Goal: Information Seeking & Learning: Learn about a topic

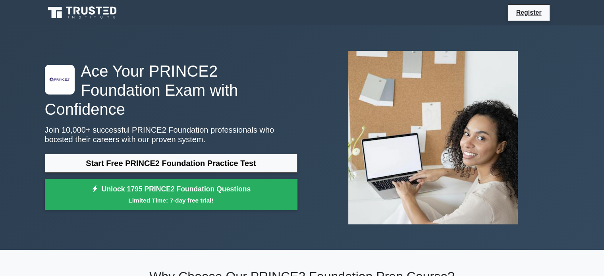
click at [169, 154] on link "Start Free PRINCE2 Foundation Practice Test" at bounding box center [171, 163] width 253 height 19
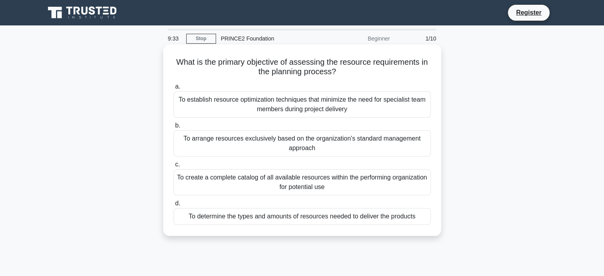
click at [230, 213] on div "To determine the types and amounts of resources needed to deliver the products" at bounding box center [302, 216] width 257 height 17
click at [174, 206] on input "d. To determine the types and amounts of resources needed to deliver the produc…" at bounding box center [174, 203] width 0 height 5
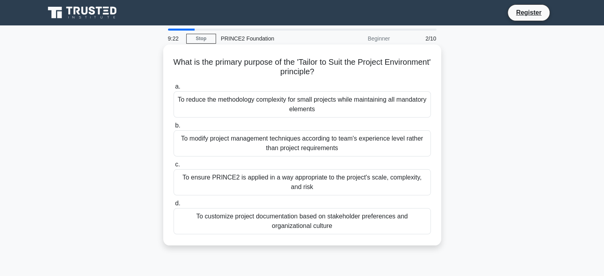
click at [243, 181] on div "To ensure PRINCE2 is applied in a way appropriate to the project's scale, compl…" at bounding box center [302, 182] width 257 height 26
click at [174, 167] on input "c. To ensure PRINCE2 is applied in a way appropriate to the project's scale, co…" at bounding box center [174, 164] width 0 height 5
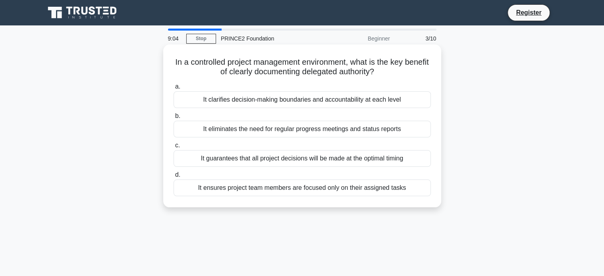
click at [264, 104] on div "It clarifies decision-making boundaries and accountability at each level" at bounding box center [302, 99] width 257 height 17
click at [174, 89] on input "a. It clarifies decision-making boundaries and accountability at each level" at bounding box center [174, 86] width 0 height 5
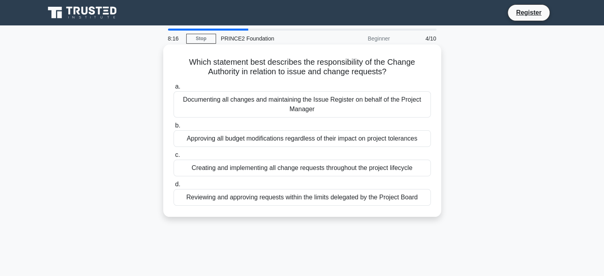
click at [314, 205] on div "Reviewing and approving requests within the limits delegated by the Project Boa…" at bounding box center [302, 197] width 257 height 17
click at [174, 187] on input "d. Reviewing and approving requests within the limits delegated by the Project …" at bounding box center [174, 184] width 0 height 5
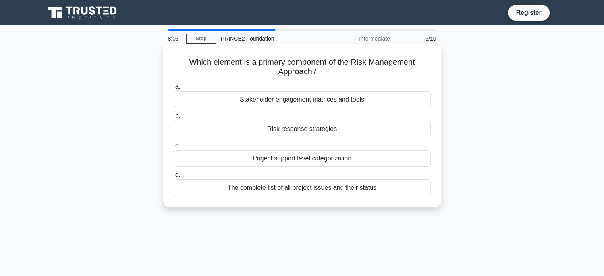
click at [306, 128] on div "Risk response strategies" at bounding box center [302, 129] width 257 height 17
click at [174, 119] on input "b. Risk response strategies" at bounding box center [174, 116] width 0 height 5
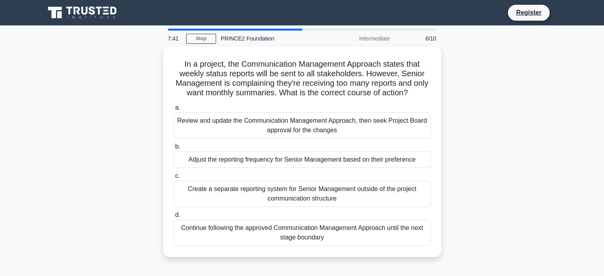
click at [306, 128] on div "Review and update the Communication Management Approach, then seek Project Boar…" at bounding box center [302, 125] width 257 height 26
click at [174, 110] on input "a. Review and update the Communication Management Approach, then seek Project B…" at bounding box center [174, 107] width 0 height 5
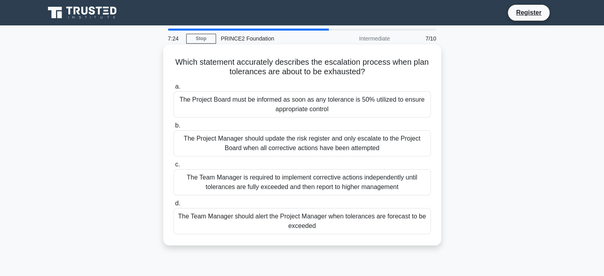
click at [294, 218] on div "The Team Manager should alert the Project Manager when tolerances are forecast …" at bounding box center [302, 221] width 257 height 26
click at [174, 206] on input "d. The Team Manager should alert the Project Manager when tolerances are foreca…" at bounding box center [174, 203] width 0 height 5
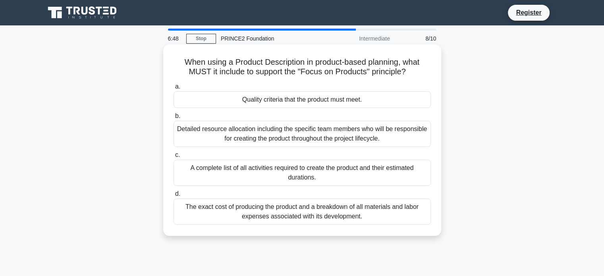
click at [256, 104] on div "Quality criteria that the product must meet." at bounding box center [302, 99] width 257 height 17
click at [174, 89] on input "a. Quality criteria that the product must meet." at bounding box center [174, 86] width 0 height 5
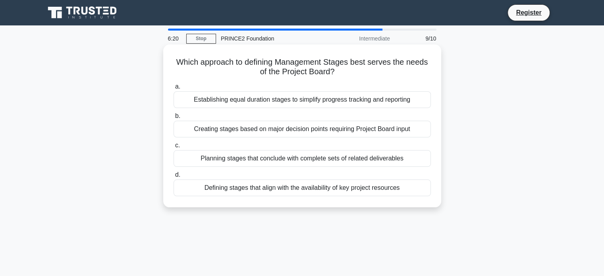
click at [261, 126] on div "Creating stages based on major decision points requiring Project Board input" at bounding box center [302, 129] width 257 height 17
click at [174, 119] on input "b. Creating stages based on major decision points requiring Project Board input" at bounding box center [174, 116] width 0 height 5
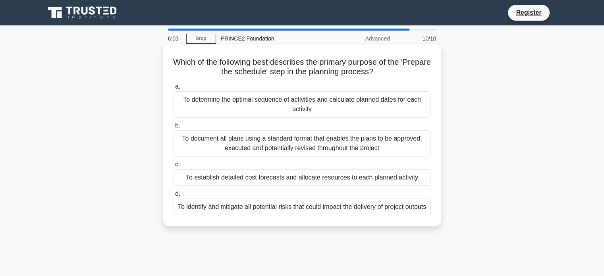
click at [266, 108] on div "To determine the optimal sequence of activities and calculate planned dates for…" at bounding box center [302, 104] width 257 height 26
click at [174, 89] on input "a. To determine the optimal sequence of activities and calculate planned dates …" at bounding box center [174, 86] width 0 height 5
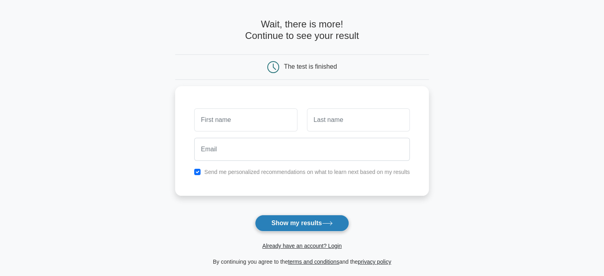
scroll to position [40, 0]
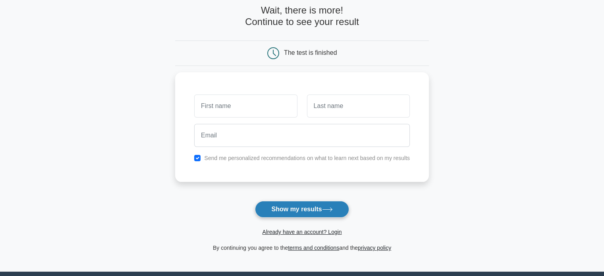
click at [315, 202] on button "Show my results" at bounding box center [302, 209] width 94 height 17
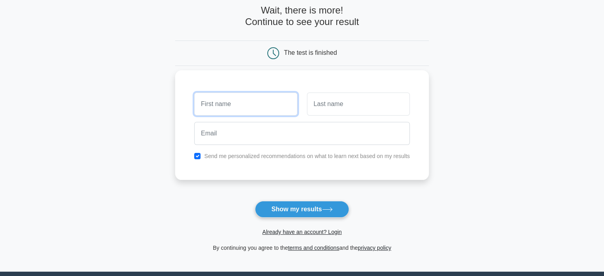
click at [242, 108] on input "text" at bounding box center [245, 104] width 103 height 23
type input "Oana Maria"
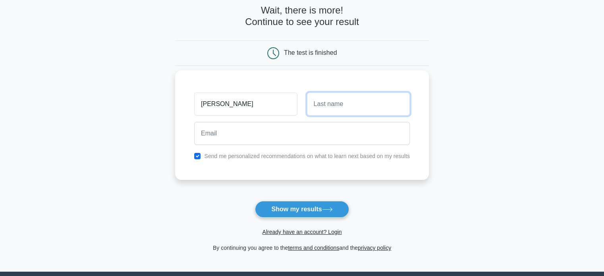
click at [376, 98] on input "text" at bounding box center [358, 104] width 103 height 23
type input "[PERSON_NAME]"
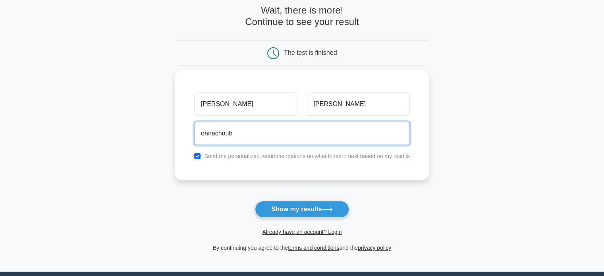
type input "[EMAIL_ADDRESS][DOMAIN_NAME]"
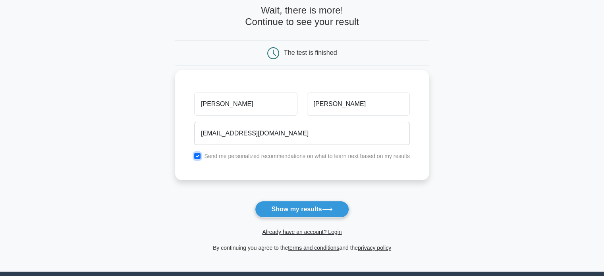
click at [197, 155] on input "checkbox" at bounding box center [197, 156] width 6 height 6
checkbox input "false"
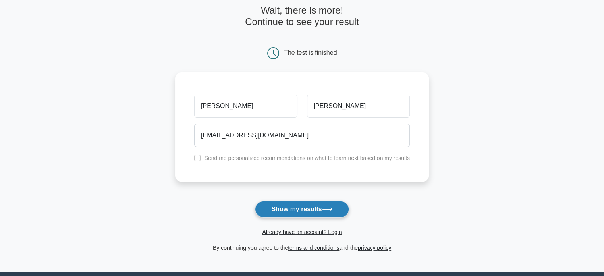
click at [321, 211] on button "Show my results" at bounding box center [302, 209] width 94 height 17
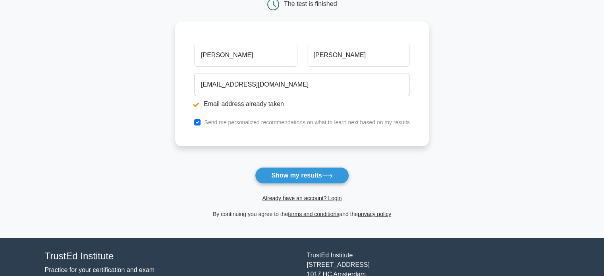
scroll to position [119, 0]
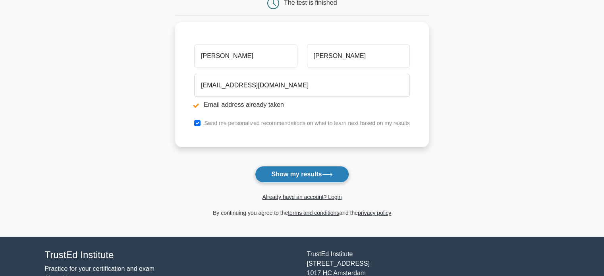
click at [304, 172] on button "Show my results" at bounding box center [302, 174] width 94 height 17
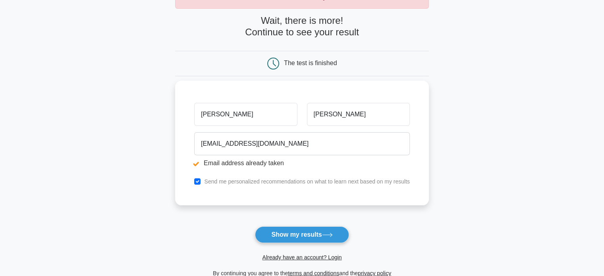
scroll to position [79, 0]
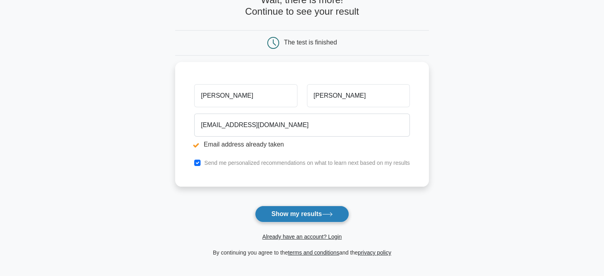
click at [331, 212] on icon at bounding box center [327, 214] width 11 height 4
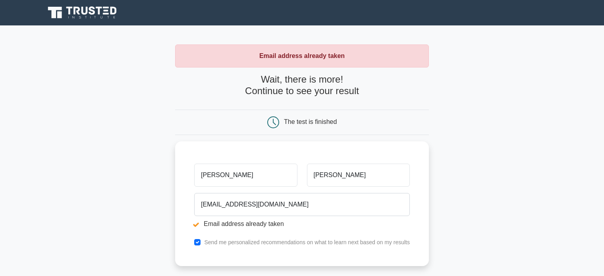
scroll to position [159, 0]
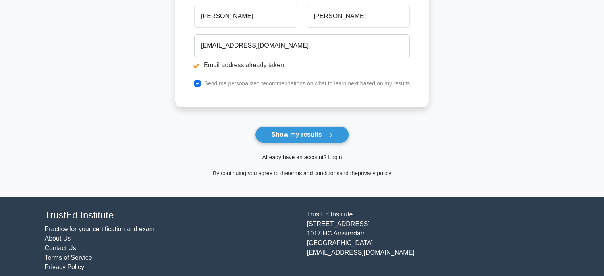
click at [300, 157] on link "Already have an account? Login" at bounding box center [301, 157] width 79 height 6
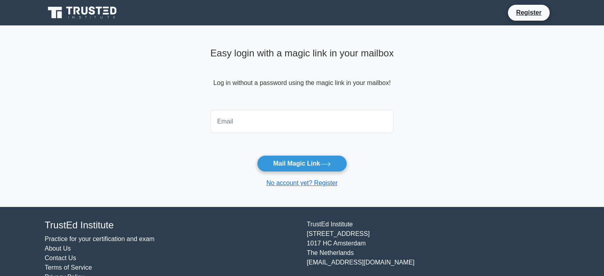
click at [275, 124] on input "email" at bounding box center [303, 121] width 184 height 23
type input "oanachoubey@yahoo.com"
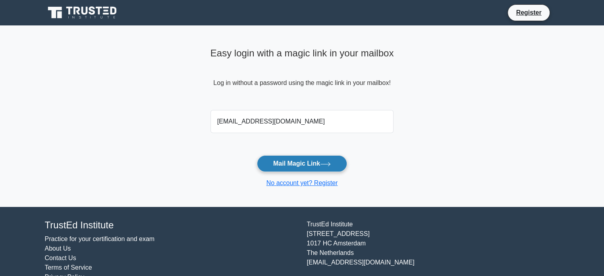
click at [307, 167] on button "Mail Magic Link" at bounding box center [302, 163] width 90 height 17
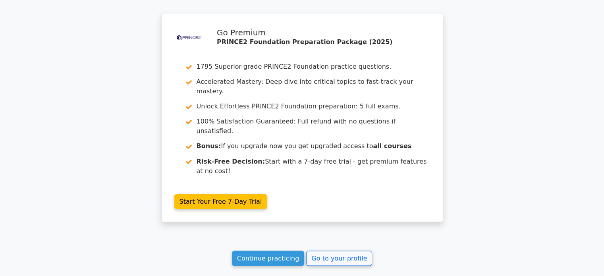
scroll to position [1371, 0]
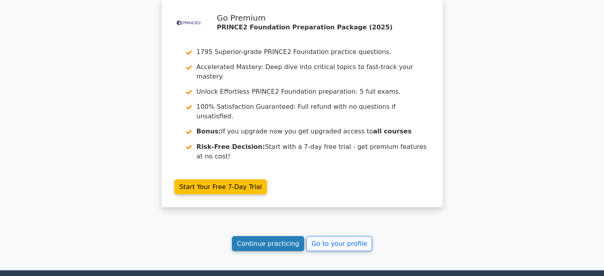
click at [279, 236] on link "Continue practicing" at bounding box center [268, 243] width 73 height 15
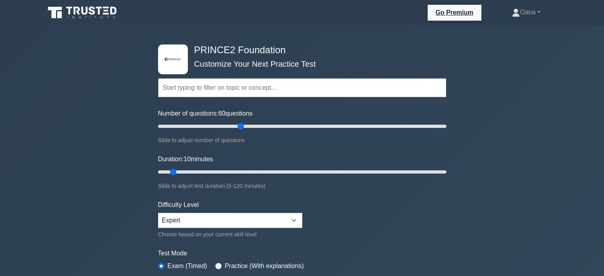
drag, startPoint x: 166, startPoint y: 126, endPoint x: 241, endPoint y: 128, distance: 75.1
type input "60"
click at [241, 128] on input "Number of questions: 60 questions" at bounding box center [302, 127] width 288 height 10
drag, startPoint x: 172, startPoint y: 170, endPoint x: 271, endPoint y: 165, distance: 99.0
click at [271, 167] on input "Duration: 50 minutes" at bounding box center [302, 172] width 288 height 10
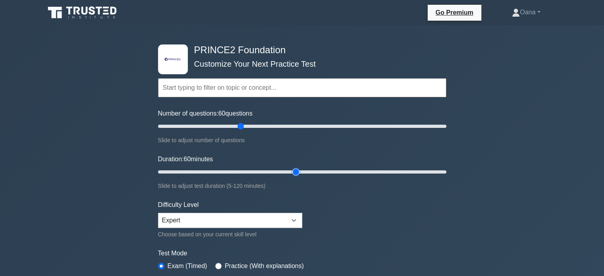
drag, startPoint x: 271, startPoint y: 172, endPoint x: 291, endPoint y: 174, distance: 20.0
type input "60"
click at [291, 174] on input "Duration: 60 minutes" at bounding box center [302, 172] width 288 height 10
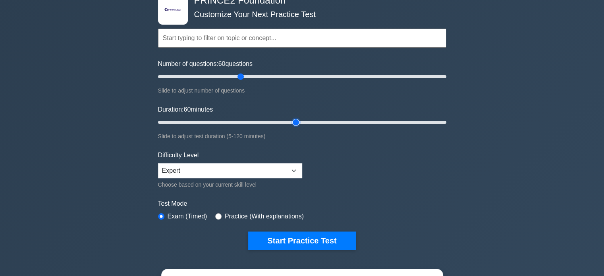
scroll to position [79, 0]
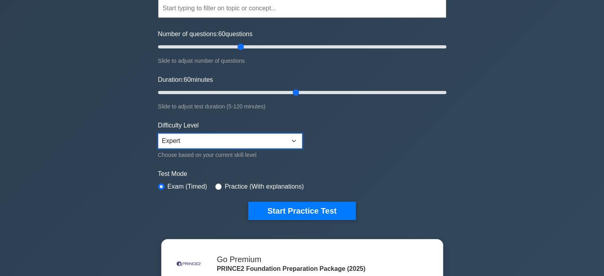
click at [225, 140] on select "Beginner Intermediate Expert" at bounding box center [230, 140] width 144 height 15
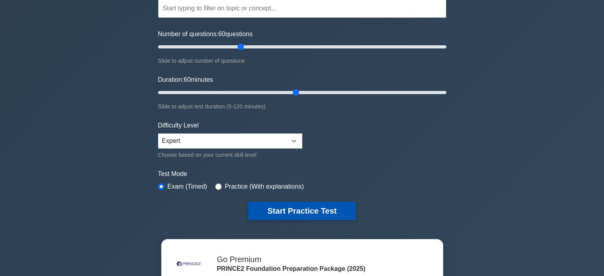
click at [302, 202] on button "Start Practice Test" at bounding box center [301, 211] width 107 height 18
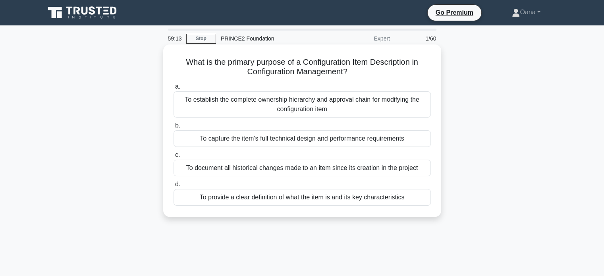
click at [319, 136] on div "To capture the item's full technical design and performance requirements" at bounding box center [302, 138] width 257 height 17
click at [174, 128] on input "b. To capture the item's full technical design and performance requirements" at bounding box center [174, 125] width 0 height 5
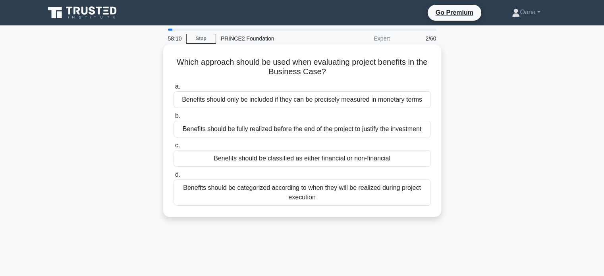
click at [298, 160] on div "Benefits should be classified as either financial or non-financial" at bounding box center [302, 158] width 257 height 17
click at [174, 148] on input "c. Benefits should be classified as either financial or non-financial" at bounding box center [174, 145] width 0 height 5
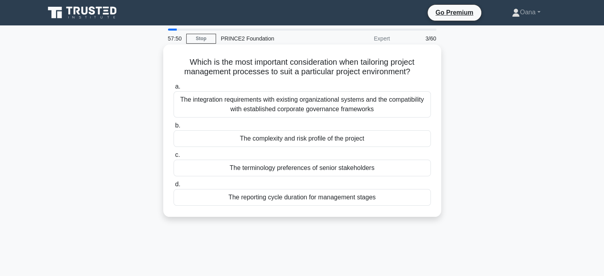
click at [259, 104] on div "The integration requirements with existing organizational systems and the compa…" at bounding box center [302, 104] width 257 height 26
click at [174, 89] on input "a. The integration requirements with existing organizational systems and the co…" at bounding box center [174, 86] width 0 height 5
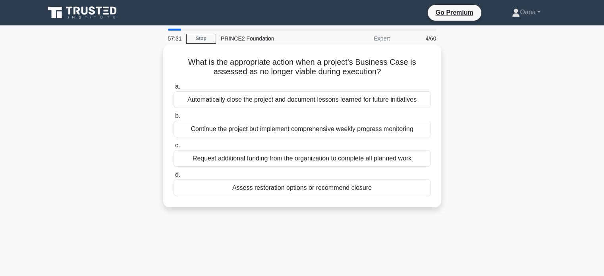
click at [265, 187] on div "Assess restoration options or recommend closure" at bounding box center [302, 188] width 257 height 17
click at [174, 178] on input "d. Assess restoration options or recommend closure" at bounding box center [174, 174] width 0 height 5
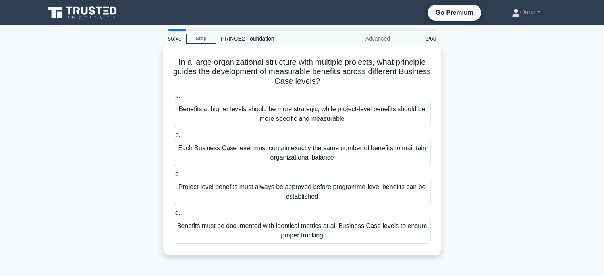
click at [292, 115] on div "Benefits at higher levels should be more strategic, while project-level benefit…" at bounding box center [302, 114] width 257 height 26
click at [174, 99] on input "a. Benefits at higher levels should be more strategic, while project-level bene…" at bounding box center [174, 96] width 0 height 5
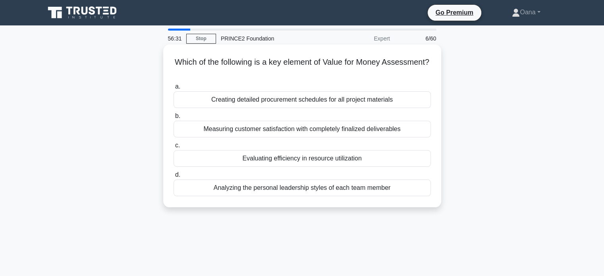
click at [314, 123] on div "Measuring customer satisfaction with completely finalized deliverables" at bounding box center [302, 129] width 257 height 17
click at [174, 119] on input "b. Measuring customer satisfaction with completely finalized deliverables" at bounding box center [174, 116] width 0 height 5
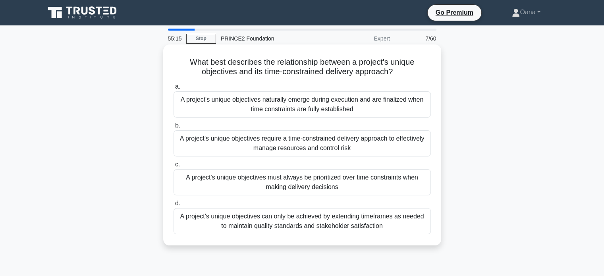
click at [379, 141] on div "A project's unique objectives require a time-constrained delivery approach to e…" at bounding box center [302, 143] width 257 height 26
click at [174, 128] on input "b. A project's unique objectives require a time-constrained delivery approach t…" at bounding box center [174, 125] width 0 height 5
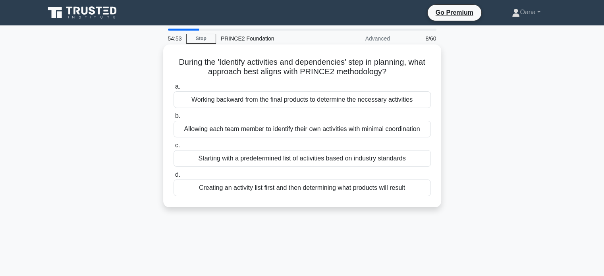
click at [269, 107] on div "Working backward from the final products to determine the necessary activities" at bounding box center [302, 99] width 257 height 17
click at [174, 89] on input "a. Working backward from the final products to determine the necessary activiti…" at bounding box center [174, 86] width 0 height 5
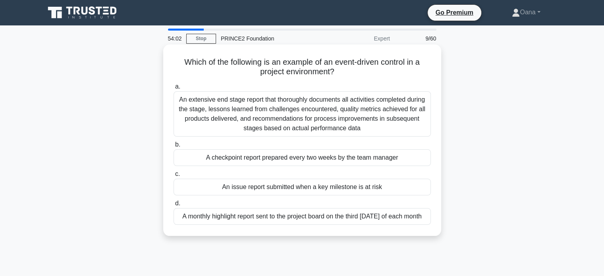
click at [280, 190] on div "An issue report submitted when a key milestone is at risk" at bounding box center [302, 187] width 257 height 17
click at [174, 177] on input "c. An issue report submitted when a key milestone is at risk" at bounding box center [174, 174] width 0 height 5
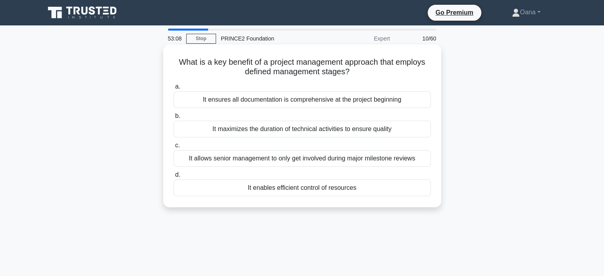
click at [367, 191] on div "It enables efficient control of resources" at bounding box center [302, 188] width 257 height 17
click at [174, 178] on input "d. It enables efficient control of resources" at bounding box center [174, 174] width 0 height 5
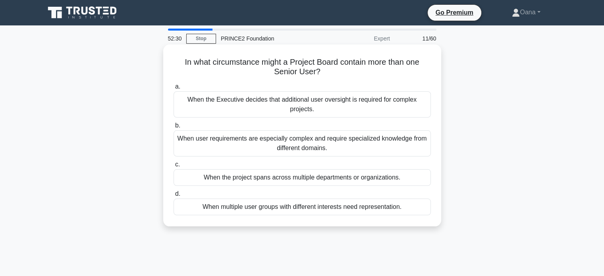
click at [343, 145] on div "When user requirements are especially complex and require specialized knowledge…" at bounding box center [302, 143] width 257 height 26
click at [174, 128] on input "b. When user requirements are especially complex and require specialized knowle…" at bounding box center [174, 125] width 0 height 5
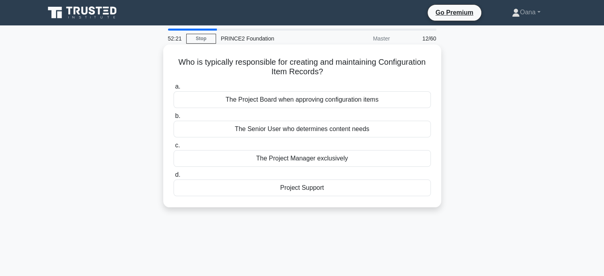
click at [332, 125] on div "The Senior User who determines content needs" at bounding box center [302, 129] width 257 height 17
click at [174, 119] on input "b. The Senior User who determines content needs" at bounding box center [174, 116] width 0 height 5
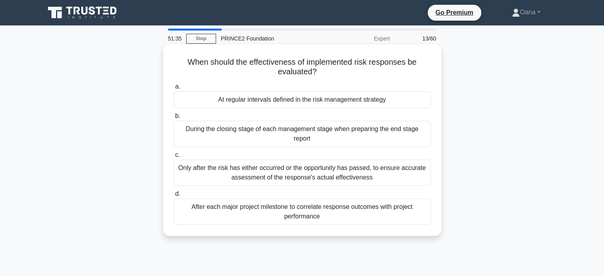
click at [246, 99] on div "At regular intervals defined in the risk management strategy" at bounding box center [302, 99] width 257 height 17
click at [174, 89] on input "a. At regular intervals defined in the risk management strategy" at bounding box center [174, 86] width 0 height 5
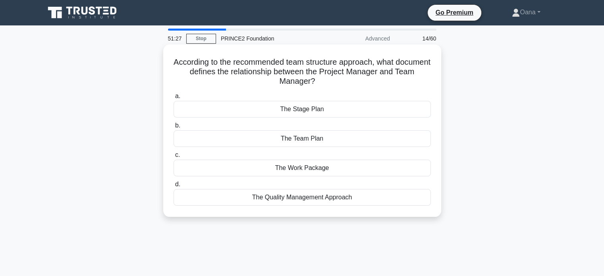
click at [254, 168] on div "The Work Package" at bounding box center [302, 168] width 257 height 17
click at [174, 158] on input "c. The Work Package" at bounding box center [174, 155] width 0 height 5
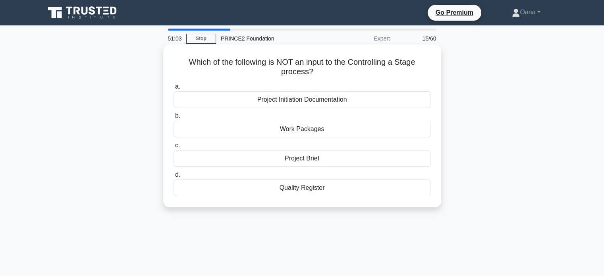
click at [346, 190] on div "Quality Register" at bounding box center [302, 188] width 257 height 17
click at [174, 178] on input "d. Quality Register" at bounding box center [174, 174] width 0 height 5
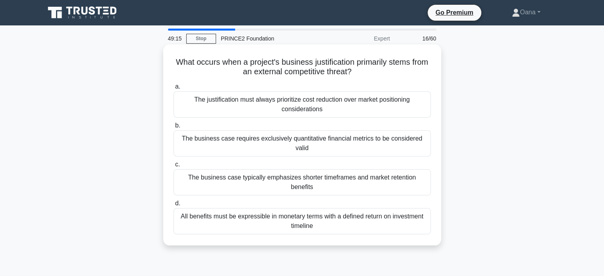
click at [364, 152] on div "The business case requires exclusively quantitative financial metrics to be con…" at bounding box center [302, 143] width 257 height 26
click at [174, 128] on input "b. The business case requires exclusively quantitative financial metrics to be …" at bounding box center [174, 125] width 0 height 5
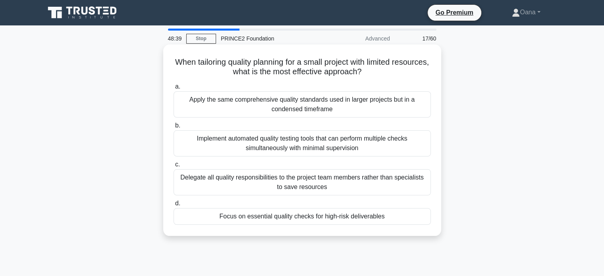
click at [368, 150] on div "Implement automated quality testing tools that can perform multiple checks simu…" at bounding box center [302, 143] width 257 height 26
click at [174, 128] on input "b. Implement automated quality testing tools that can perform multiple checks s…" at bounding box center [174, 125] width 0 height 5
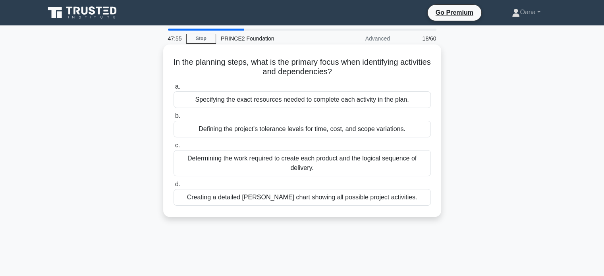
click at [295, 172] on div "Determining the work required to create each product and the logical sequence o…" at bounding box center [302, 163] width 257 height 26
click at [174, 148] on input "c. Determining the work required to create each product and the logical sequenc…" at bounding box center [174, 145] width 0 height 5
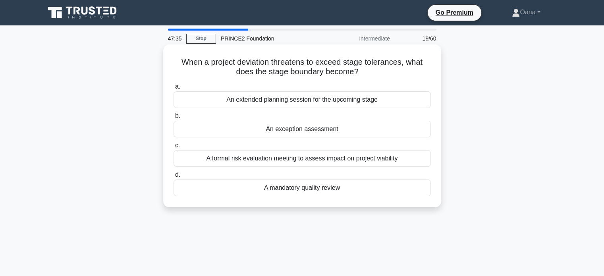
click at [321, 133] on div "An exception assessment" at bounding box center [302, 129] width 257 height 17
click at [174, 119] on input "b. An exception assessment" at bounding box center [174, 116] width 0 height 5
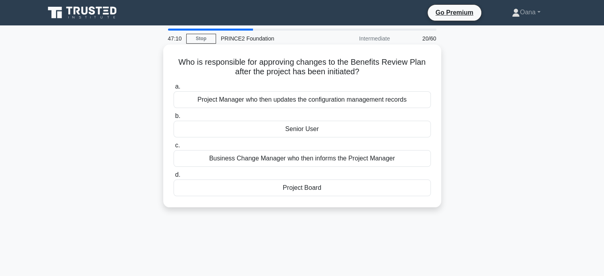
click at [318, 192] on div "Project Board" at bounding box center [302, 188] width 257 height 17
click at [174, 178] on input "d. Project Board" at bounding box center [174, 174] width 0 height 5
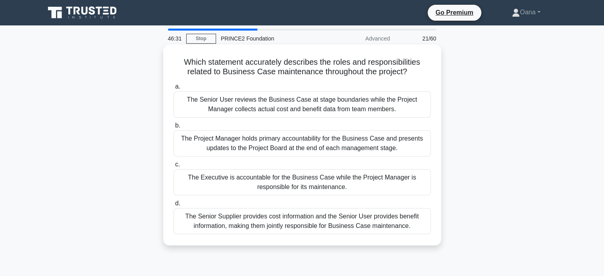
click at [311, 190] on div "The Executive is accountable for the Business Case while the Project Manager is…" at bounding box center [302, 182] width 257 height 26
click at [174, 167] on input "c. The Executive is accountable for the Business Case while the Project Manager…" at bounding box center [174, 164] width 0 height 5
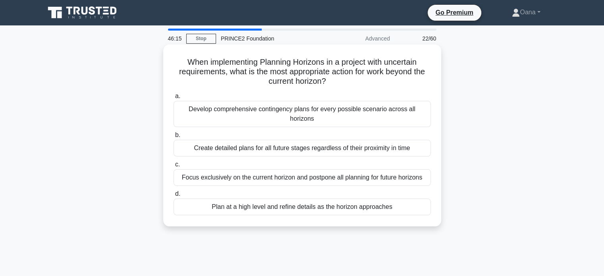
click at [309, 200] on div "Plan at a high level and refine details as the horizon approaches" at bounding box center [302, 207] width 257 height 17
click at [174, 197] on input "d. Plan at a high level and refine details as the horizon approaches" at bounding box center [174, 193] width 0 height 5
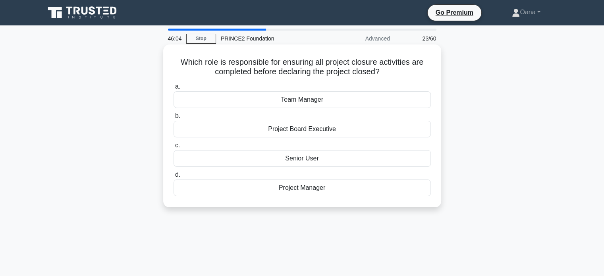
click at [303, 190] on div "Project Manager" at bounding box center [302, 188] width 257 height 17
click at [174, 178] on input "d. Project Manager" at bounding box center [174, 174] width 0 height 5
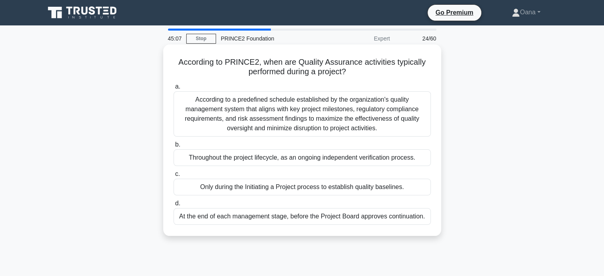
click at [363, 128] on div "According to a predefined schedule established by the organization's quality ma…" at bounding box center [302, 113] width 257 height 45
click at [174, 89] on input "a. According to a predefined schedule established by the organization's quality…" at bounding box center [174, 86] width 0 height 5
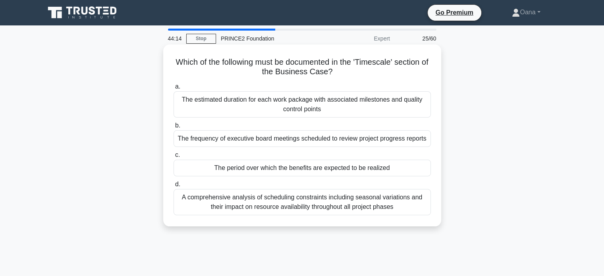
click at [335, 92] on div "The estimated duration for each work package with associated milestones and qua…" at bounding box center [302, 104] width 257 height 26
click at [174, 89] on input "a. The estimated duration for each work package with associated milestones and …" at bounding box center [174, 86] width 0 height 5
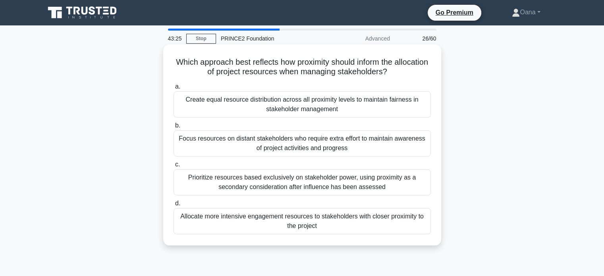
click at [323, 144] on div "Focus resources on distant stakeholders who require extra effort to maintain aw…" at bounding box center [302, 143] width 257 height 26
click at [174, 128] on input "b. Focus resources on distant stakeholders who require extra effort to maintain…" at bounding box center [174, 125] width 0 height 5
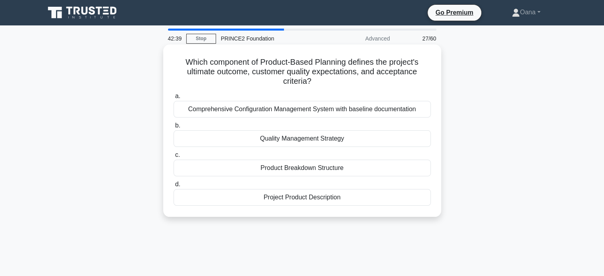
click at [298, 197] on div "Project Product Description" at bounding box center [302, 197] width 257 height 17
click at [174, 187] on input "d. Project Product Description" at bounding box center [174, 184] width 0 height 5
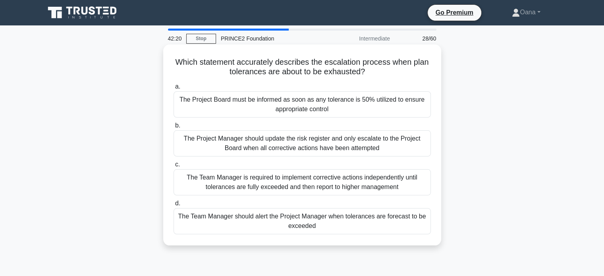
click at [343, 225] on div "The Team Manager should alert the Project Manager when tolerances are forecast …" at bounding box center [302, 221] width 257 height 26
click at [174, 206] on input "d. The Team Manager should alert the Project Manager when tolerances are foreca…" at bounding box center [174, 203] width 0 height 5
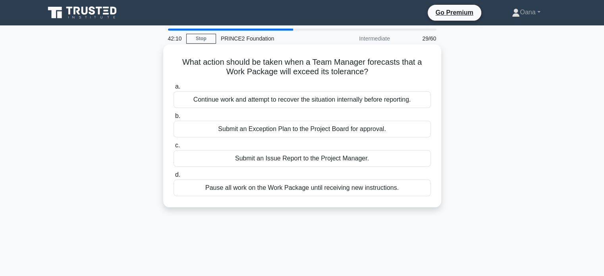
click at [301, 133] on div "Submit an Exception Plan to the Project Board for approval." at bounding box center [302, 129] width 257 height 17
click at [174, 119] on input "b. Submit an Exception Plan to the Project Board for approval." at bounding box center [174, 116] width 0 height 5
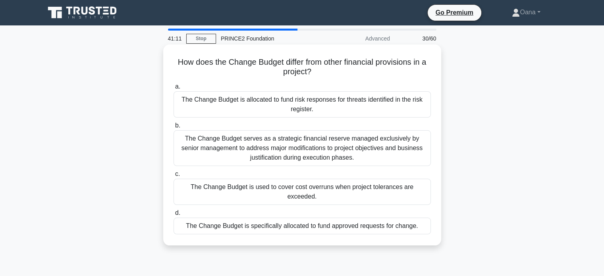
click at [383, 218] on div "The Change Budget is specifically allocated to fund approved requests for chang…" at bounding box center [302, 226] width 257 height 17
click at [174, 216] on input "d. The Change Budget is specifically allocated to fund approved requests for ch…" at bounding box center [174, 213] width 0 height 5
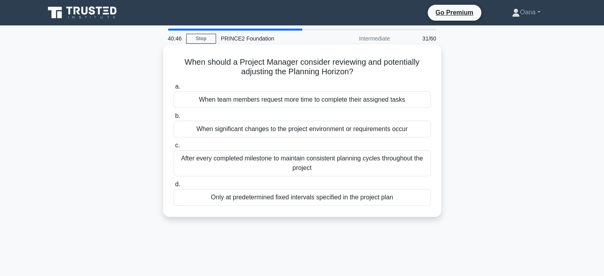
click at [358, 132] on div "When significant changes to the project environment or requirements occur" at bounding box center [302, 129] width 257 height 17
click at [174, 119] on input "b. When significant changes to the project environment or requirements occur" at bounding box center [174, 116] width 0 height 5
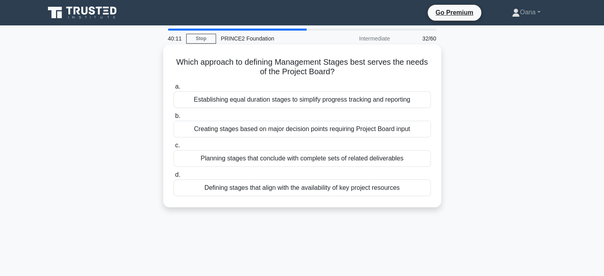
click at [356, 127] on div "Creating stages based on major decision points requiring Project Board input" at bounding box center [302, 129] width 257 height 17
click at [174, 119] on input "b. Creating stages based on major decision points requiring Project Board input" at bounding box center [174, 116] width 0 height 5
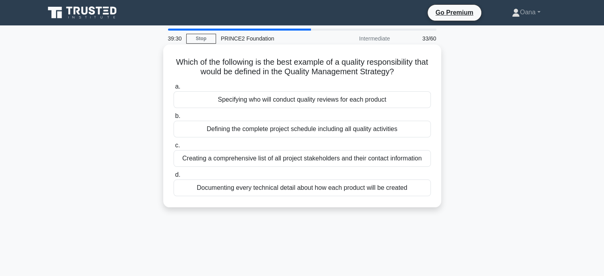
click at [317, 103] on div "Specifying who will conduct quality reviews for each product" at bounding box center [302, 99] width 257 height 17
click at [174, 89] on input "a. Specifying who will conduct quality reviews for each product" at bounding box center [174, 86] width 0 height 5
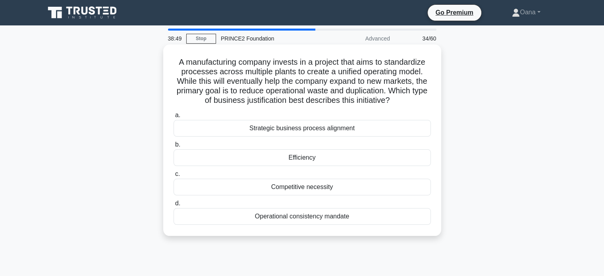
click at [294, 156] on div "Efficiency" at bounding box center [302, 157] width 257 height 17
click at [174, 147] on input "b. Efficiency" at bounding box center [174, 144] width 0 height 5
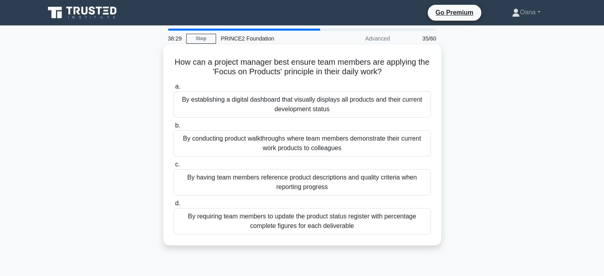
click at [323, 112] on div "By establishing a digital dashboard that visually displays all products and the…" at bounding box center [302, 104] width 257 height 26
click at [174, 89] on input "a. By establishing a digital dashboard that visually displays all products and …" at bounding box center [174, 86] width 0 height 5
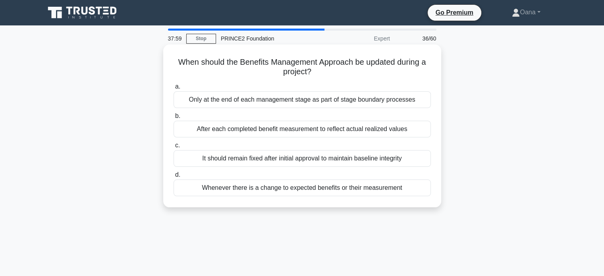
click at [255, 104] on div "Only at the end of each management stage as part of stage boundary processes" at bounding box center [302, 99] width 257 height 17
click at [174, 89] on input "a. Only at the end of each management stage as part of stage boundary processes" at bounding box center [174, 86] width 0 height 5
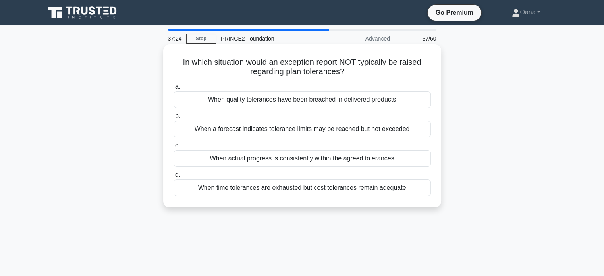
click at [316, 163] on div "When actual progress is consistently within the agreed tolerances" at bounding box center [302, 158] width 257 height 17
click at [174, 148] on input "c. When actual progress is consistently within the agreed tolerances" at bounding box center [174, 145] width 0 height 5
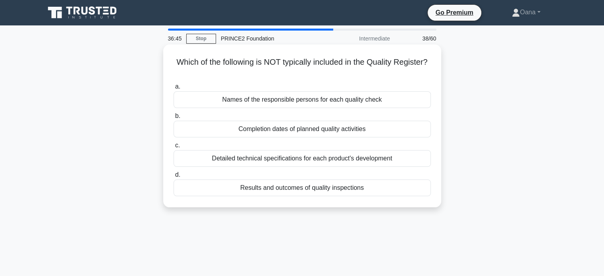
click at [307, 160] on div "Detailed technical specifications for each product's development" at bounding box center [302, 158] width 257 height 17
click at [174, 148] on input "c. Detailed technical specifications for each product's development" at bounding box center [174, 145] width 0 height 5
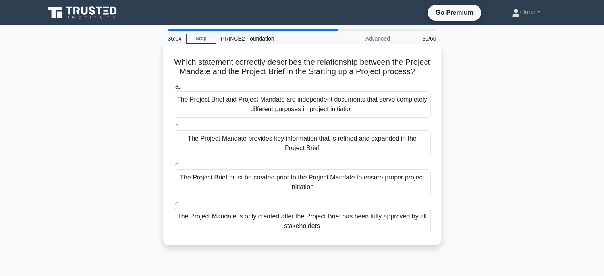
click at [304, 155] on div "The Project Mandate provides key information that is refined and expanded in th…" at bounding box center [302, 143] width 257 height 26
click at [174, 128] on input "b. The Project Mandate provides key information that is refined and expanded in…" at bounding box center [174, 125] width 0 height 5
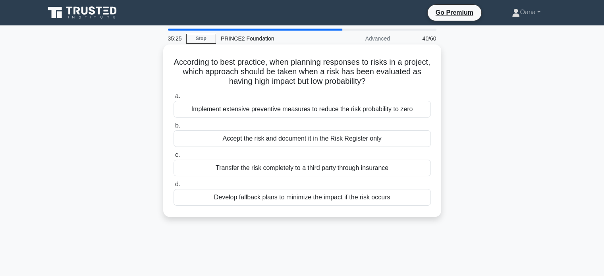
click at [312, 195] on div "Develop fallback plans to minimize the impact if the risk occurs" at bounding box center [302, 197] width 257 height 17
click at [174, 187] on input "d. Develop fallback plans to minimize the impact if the risk occurs" at bounding box center [174, 184] width 0 height 5
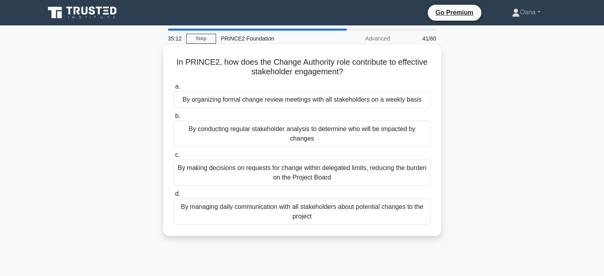
click at [344, 176] on div "By making decisions on requests for change within delegated limits, reducing th…" at bounding box center [302, 173] width 257 height 26
click at [174, 158] on input "c. By making decisions on requests for change within delegated limits, reducing…" at bounding box center [174, 155] width 0 height 5
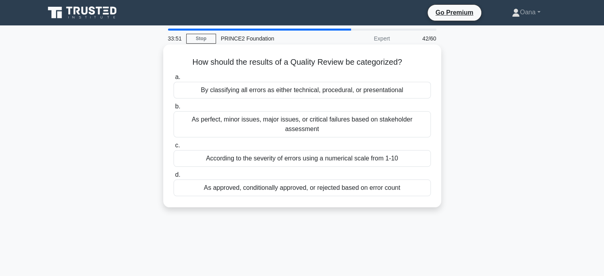
click at [285, 152] on div "According to the severity of errors using a numerical scale from 1-10" at bounding box center [302, 158] width 257 height 17
click at [174, 148] on input "c. According to the severity of errors using a numerical scale from 1-10" at bounding box center [174, 145] width 0 height 5
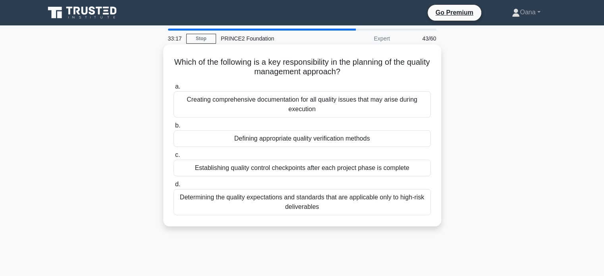
click at [345, 137] on div "Defining appropriate quality verification methods" at bounding box center [302, 138] width 257 height 17
click at [174, 128] on input "b. Defining appropriate quality verification methods" at bounding box center [174, 125] width 0 height 5
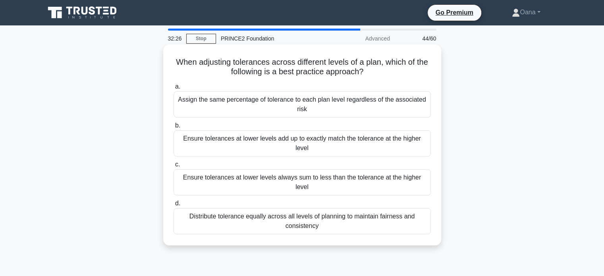
click at [391, 173] on div "Ensure tolerances at lower levels always sum to less than the tolerance at the …" at bounding box center [302, 182] width 257 height 26
click at [174, 167] on input "c. Ensure tolerances at lower levels always sum to less than the tolerance at t…" at bounding box center [174, 164] width 0 height 5
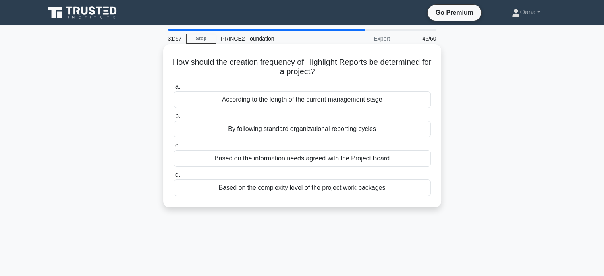
click at [366, 162] on div "Based on the information needs agreed with the Project Board" at bounding box center [302, 158] width 257 height 17
click at [174, 148] on input "c. Based on the information needs agreed with the Project Board" at bounding box center [174, 145] width 0 height 5
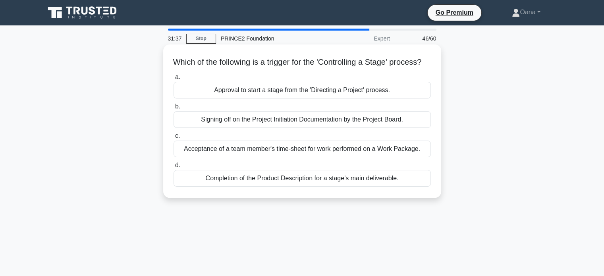
click at [335, 99] on div "Approval to start a stage from the 'Directing a Project' process." at bounding box center [302, 90] width 257 height 17
click at [174, 80] on input "a. Approval to start a stage from the 'Directing a Project' process." at bounding box center [174, 77] width 0 height 5
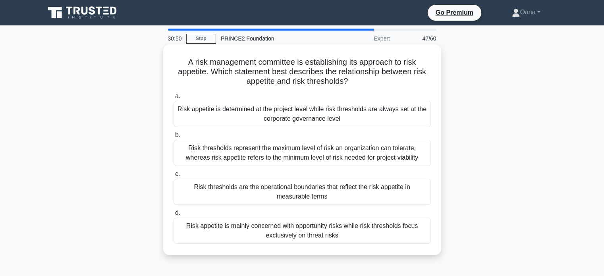
click at [295, 193] on div "Risk thresholds are the operational boundaries that reflect the risk appetite i…" at bounding box center [302, 192] width 257 height 26
click at [174, 177] on input "c. Risk thresholds are the operational boundaries that reflect the risk appetit…" at bounding box center [174, 174] width 0 height 5
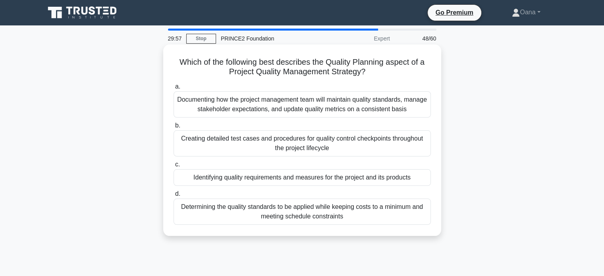
click at [371, 108] on div "Documenting how the project management team will maintain quality standards, ma…" at bounding box center [302, 104] width 257 height 26
click at [174, 89] on input "a. Documenting how the project management team will maintain quality standards,…" at bounding box center [174, 86] width 0 height 5
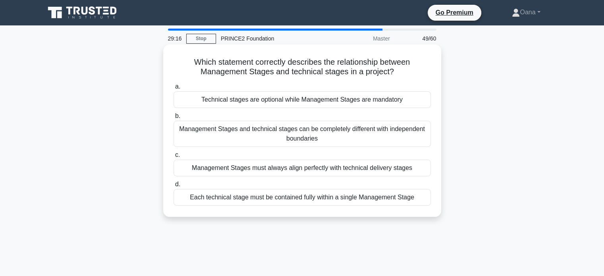
click at [327, 174] on div "Management Stages must always align perfectly with technical delivery stages" at bounding box center [302, 168] width 257 height 17
click at [174, 158] on input "c. Management Stages must always align perfectly with technical delivery stages" at bounding box center [174, 155] width 0 height 5
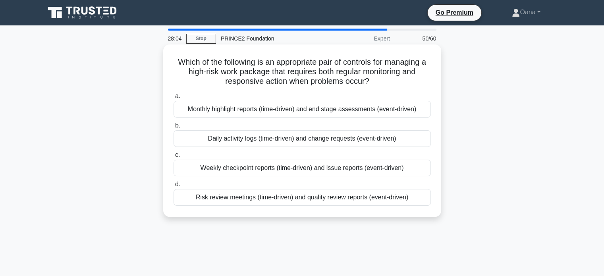
click at [331, 142] on div "Daily activity logs (time-driven) and change requests (event-driven)" at bounding box center [302, 138] width 257 height 17
click at [174, 128] on input "b. Daily activity logs (time-driven) and change requests (event-driven)" at bounding box center [174, 125] width 0 height 5
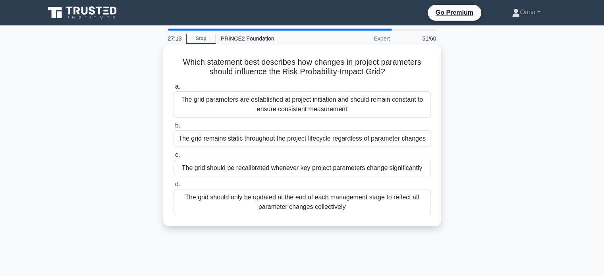
click at [321, 204] on div "The grid should only be updated at the end of each management stage to reflect …" at bounding box center [302, 202] width 257 height 26
click at [174, 187] on input "d. The grid should only be updated at the end of each management stage to refle…" at bounding box center [174, 184] width 0 height 5
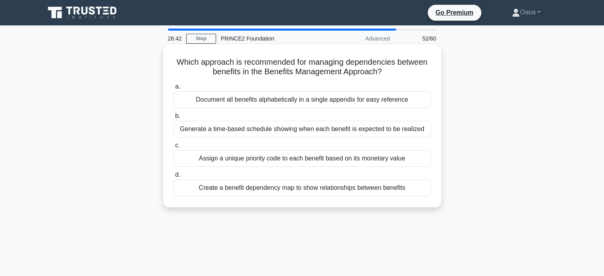
click at [261, 197] on div "a. Document all benefits alphabetically in a single appendix for easy reference…" at bounding box center [302, 139] width 267 height 118
click at [257, 191] on div "Create a benefit dependency map to show relationships between benefits" at bounding box center [302, 188] width 257 height 17
click at [174, 178] on input "d. Create a benefit dependency map to show relationships between benefits" at bounding box center [174, 174] width 0 height 5
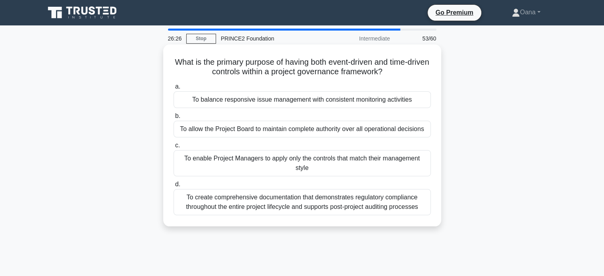
click at [269, 100] on div "To balance responsive issue management with consistent monitoring activities" at bounding box center [302, 99] width 257 height 17
click at [174, 89] on input "a. To balance responsive issue management with consistent monitoring activities" at bounding box center [174, 86] width 0 height 5
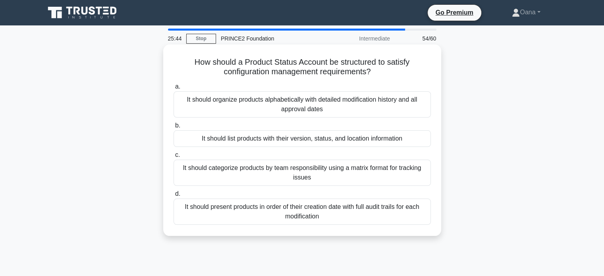
click at [228, 141] on div "It should list products with their version, status, and location information" at bounding box center [302, 138] width 257 height 17
click at [174, 128] on input "b. It should list products with their version, status, and location information" at bounding box center [174, 125] width 0 height 5
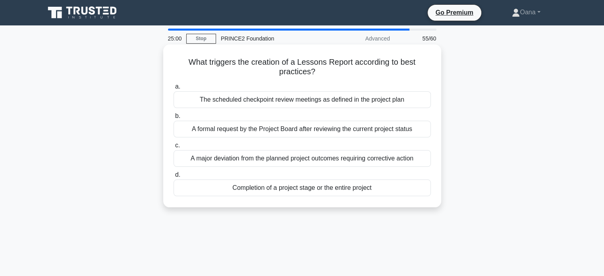
click at [270, 161] on div "A major deviation from the planned project outcomes requiring corrective action" at bounding box center [302, 158] width 257 height 17
click at [174, 148] on input "c. A major deviation from the planned project outcomes requiring corrective act…" at bounding box center [174, 145] width 0 height 5
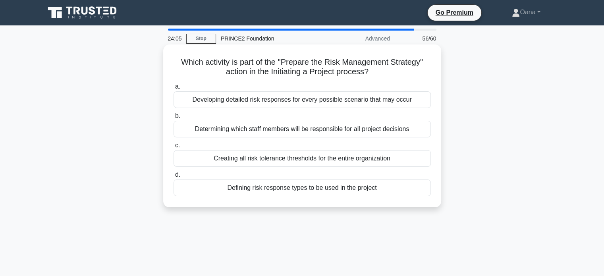
click at [302, 186] on div "Defining risk response types to be used in the project" at bounding box center [302, 188] width 257 height 17
click at [174, 178] on input "d. Defining risk response types to be used in the project" at bounding box center [174, 174] width 0 height 5
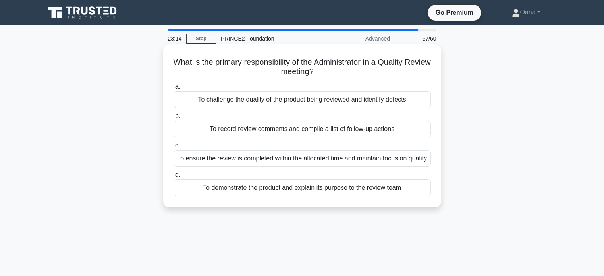
click at [341, 130] on div "To record review comments and compile a list of follow-up actions" at bounding box center [302, 129] width 257 height 17
click at [174, 119] on input "b. To record review comments and compile a list of follow-up actions" at bounding box center [174, 116] width 0 height 5
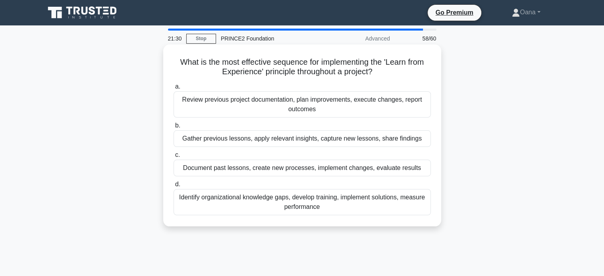
click at [266, 168] on div "Document past lessons, create new processes, implement changes, evaluate results" at bounding box center [302, 168] width 257 height 17
click at [174, 158] on input "c. Document past lessons, create new processes, implement changes, evaluate res…" at bounding box center [174, 155] width 0 height 5
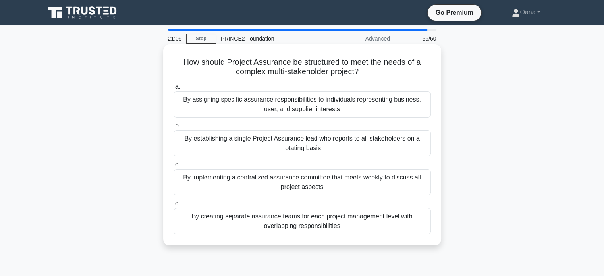
click at [301, 113] on div "By assigning specific assurance responsibilities to individuals representing bu…" at bounding box center [302, 104] width 257 height 26
click at [174, 89] on input "a. By assigning specific assurance responsibilities to individuals representing…" at bounding box center [174, 86] width 0 height 5
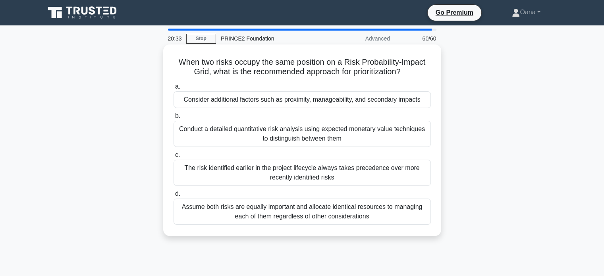
click at [292, 103] on div "Consider additional factors such as proximity, manageability, and secondary imp…" at bounding box center [302, 99] width 257 height 17
click at [174, 89] on input "a. Consider additional factors such as proximity, manageability, and secondary …" at bounding box center [174, 86] width 0 height 5
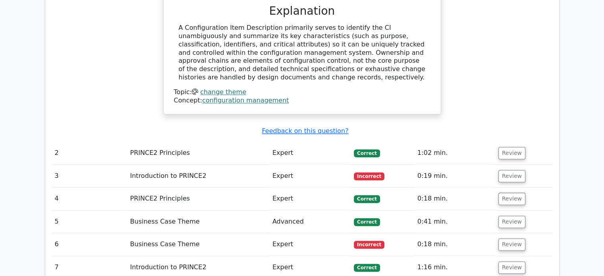
scroll to position [953, 0]
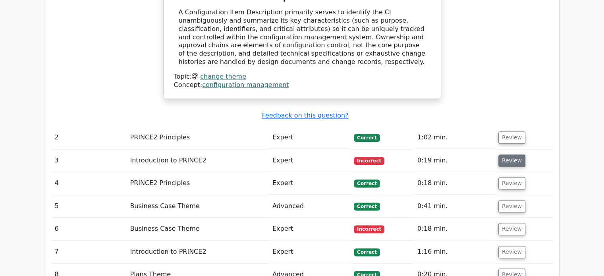
click at [507, 155] on button "Review" at bounding box center [512, 161] width 27 height 12
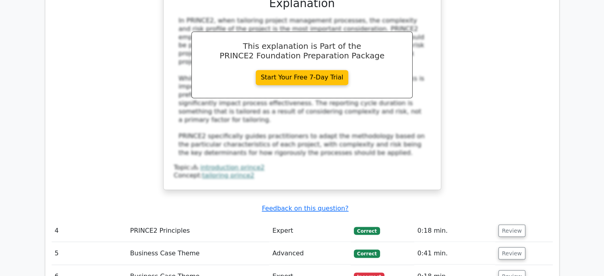
scroll to position [1351, 0]
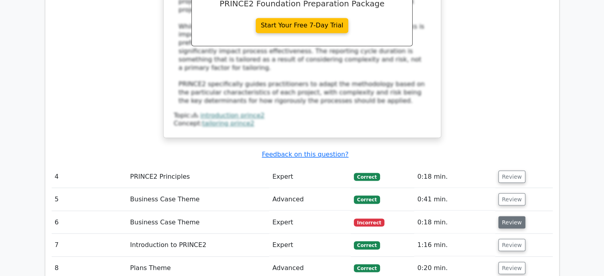
click at [511, 216] on button "Review" at bounding box center [512, 222] width 27 height 12
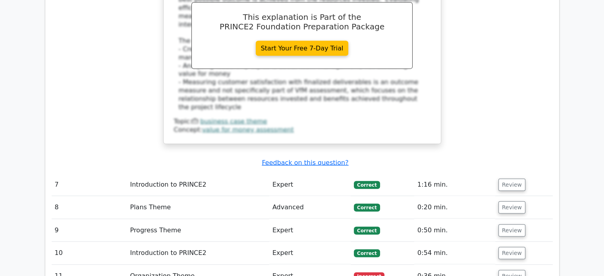
scroll to position [1788, 0]
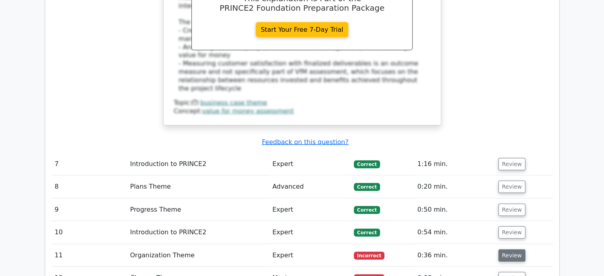
click at [507, 249] on button "Review" at bounding box center [512, 255] width 27 height 12
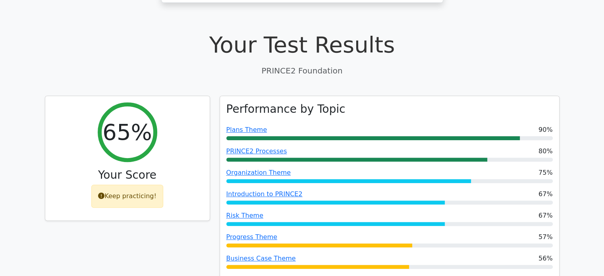
scroll to position [318, 0]
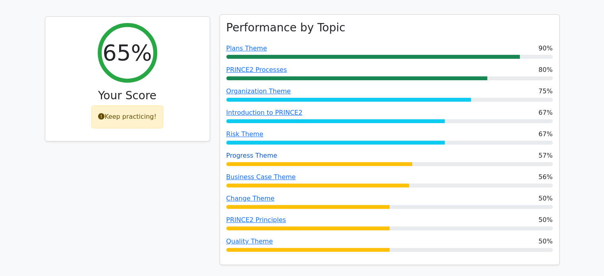
click at [246, 152] on link "Progress Theme" at bounding box center [251, 156] width 51 height 8
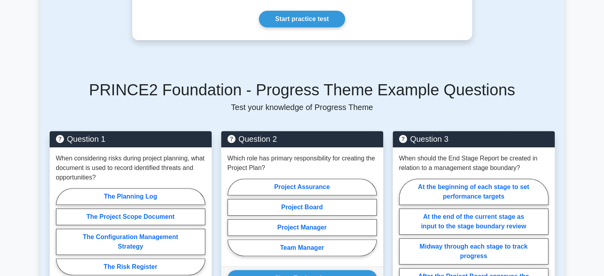
scroll to position [358, 0]
